Goal: Task Accomplishment & Management: Complete application form

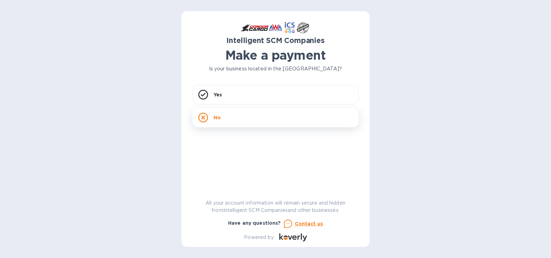
click at [239, 116] on div "No" at bounding box center [275, 117] width 166 height 19
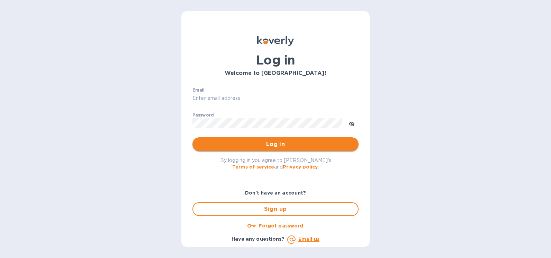
type input "[PERSON_NAME][EMAIL_ADDRESS][PERSON_NAME][DOMAIN_NAME]"
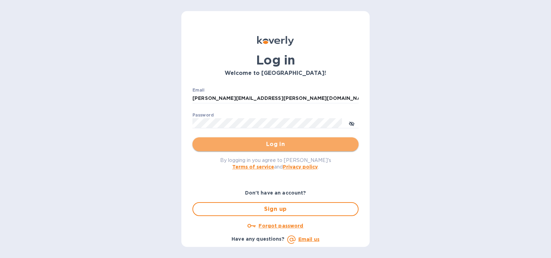
click at [316, 144] on span "Log in" at bounding box center [275, 144] width 155 height 8
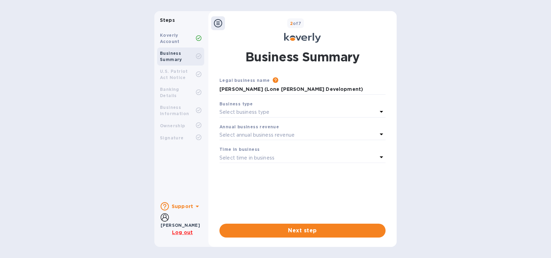
click at [470, 139] on div "Steps Koverly Account Business Summary U.S. Patriot Act Notice Banking Details …" at bounding box center [275, 128] width 551 height 235
click at [173, 41] on b "Koverly Account" at bounding box center [170, 38] width 20 height 11
click at [188, 40] on div "Koverly Account" at bounding box center [178, 38] width 36 height 12
click at [197, 38] on icon at bounding box center [199, 38] width 6 height 6
click at [163, 220] on icon at bounding box center [165, 217] width 8 height 8
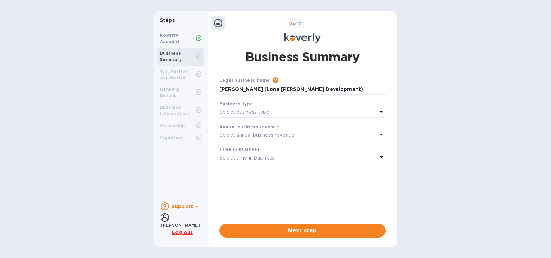
click at [180, 221] on div "[PERSON_NAME]" at bounding box center [180, 224] width 39 height 7
click at [218, 20] on icon at bounding box center [218, 23] width 8 height 8
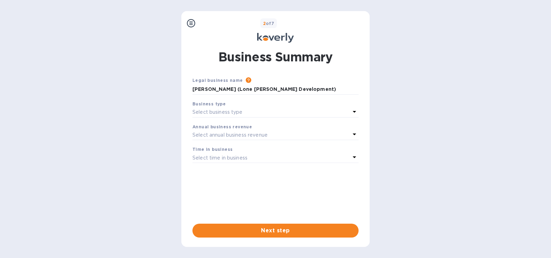
click at [192, 23] on icon at bounding box center [191, 23] width 8 height 8
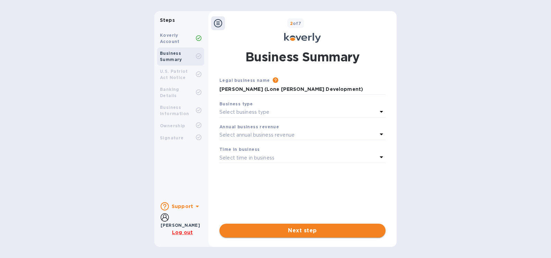
click at [297, 235] on button "Next step" at bounding box center [303, 230] width 166 height 14
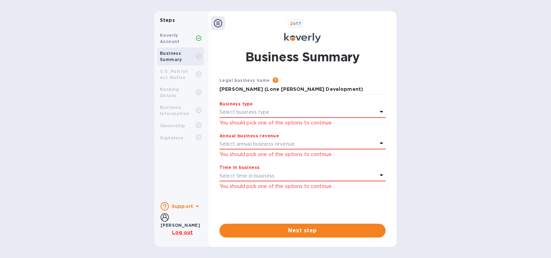
click at [376, 106] on div "Business type" at bounding box center [303, 103] width 166 height 7
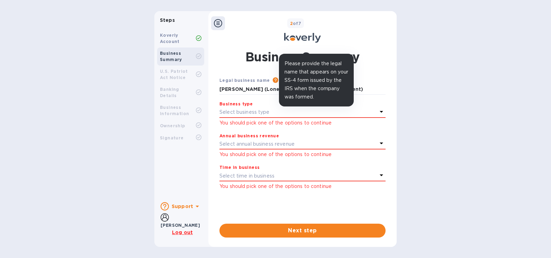
click at [273, 81] on icon at bounding box center [276, 80] width 6 height 6
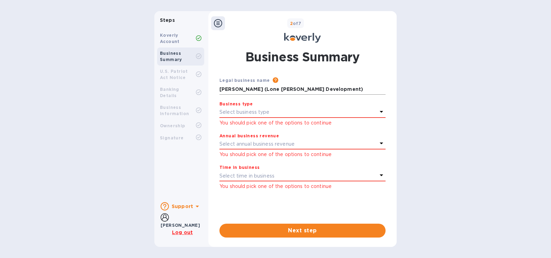
click at [265, 84] on input "[PERSON_NAME] (Lone [PERSON_NAME] Development)" at bounding box center [303, 89] width 166 height 10
drag, startPoint x: 265, startPoint y: 87, endPoint x: 315, endPoint y: 85, distance: 49.9
click at [271, 87] on input "[PERSON_NAME] (Lone [PERSON_NAME] Development)" at bounding box center [303, 89] width 166 height 10
drag, startPoint x: 327, startPoint y: 89, endPoint x: -48, endPoint y: 86, distance: 375.0
click at [0, 86] on html "Steps Koverly Account Business Summary U.S. Patriot Act Notice Banking Details …" at bounding box center [275, 129] width 551 height 258
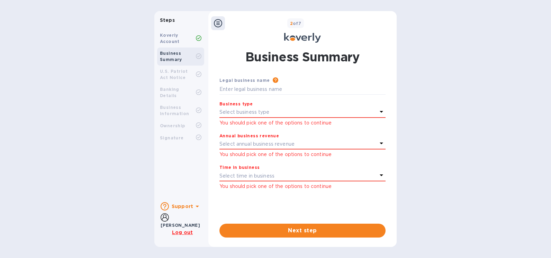
click at [482, 152] on div "Steps Koverly Account Business Summary U.S. Patriot Act Notice Banking Details …" at bounding box center [275, 128] width 551 height 235
click at [184, 207] on b "Support" at bounding box center [182, 206] width 21 height 6
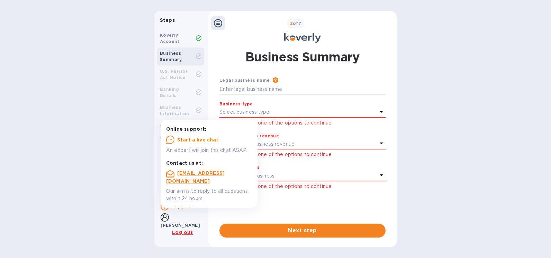
click at [184, 206] on b "Support" at bounding box center [182, 206] width 21 height 6
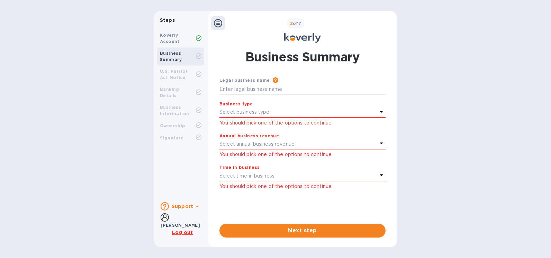
click at [180, 222] on b "[PERSON_NAME]" at bounding box center [180, 224] width 39 height 5
click at [183, 232] on u "Log out" at bounding box center [182, 232] width 21 height 6
